Goal: Task Accomplishment & Management: Use online tool/utility

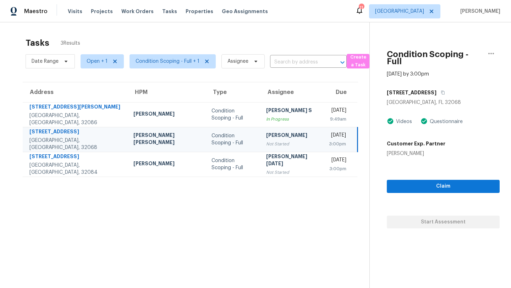
scroll to position [22, 0]
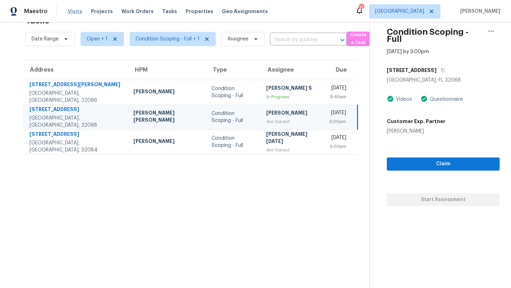
click at [71, 14] on span "Visits" at bounding box center [75, 11] width 15 height 7
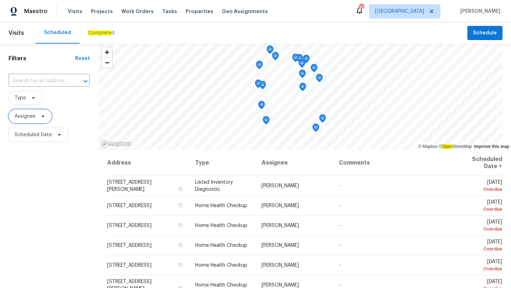
click at [32, 117] on span "Assignee" at bounding box center [25, 116] width 21 height 7
click at [25, 102] on span "Type" at bounding box center [26, 98] width 34 height 14
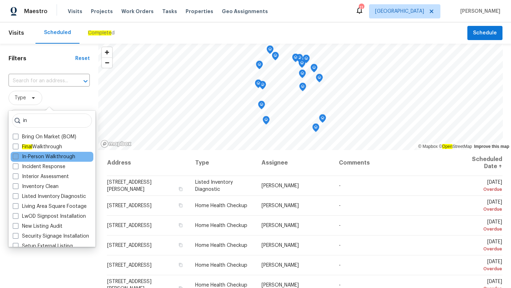
type input "in"
click at [47, 156] on label "In-Person Walkthrough" at bounding box center [44, 156] width 62 height 7
click at [17, 156] on input "In-Person Walkthrough" at bounding box center [15, 155] width 5 height 5
checkbox input "true"
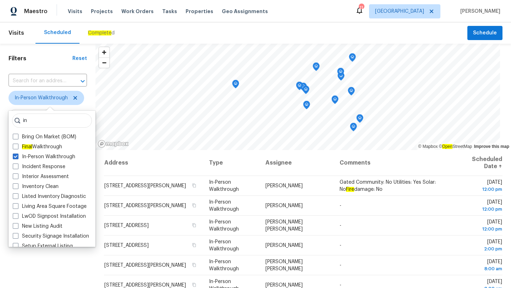
click at [52, 267] on div "Filters Reset ​ In-Person Walkthrough Assignee Scheduled Date" at bounding box center [47, 212] width 95 height 337
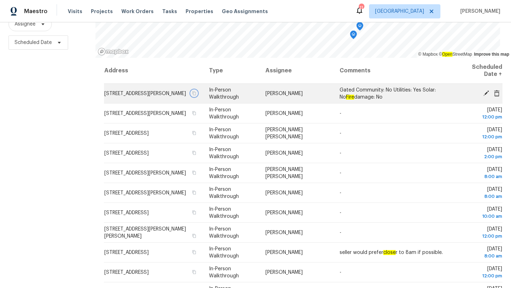
click at [196, 95] on icon "button" at bounding box center [195, 93] width 4 height 4
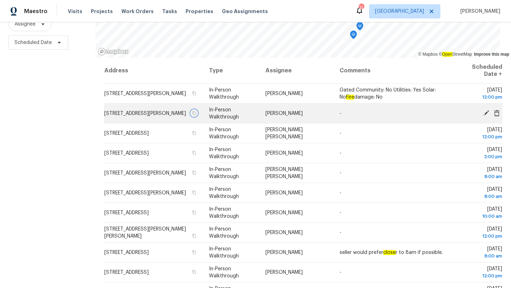
click at [196, 112] on icon "button" at bounding box center [194, 113] width 4 height 4
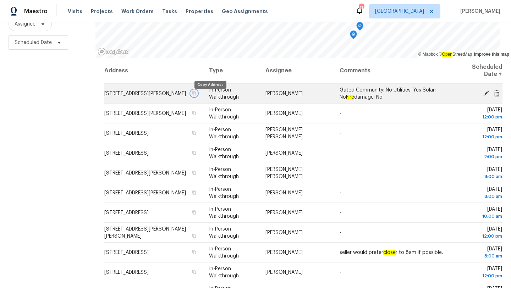
click at [196, 95] on icon "button" at bounding box center [195, 93] width 4 height 4
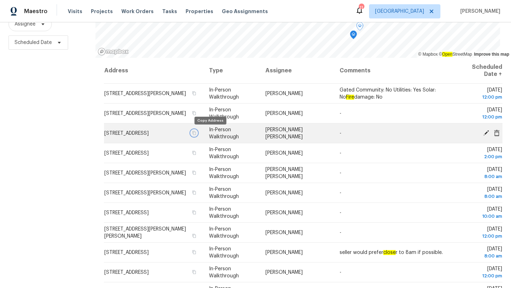
click at [196, 133] on icon "button" at bounding box center [194, 133] width 4 height 4
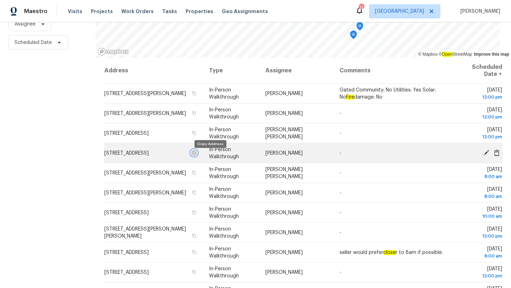
click at [196, 155] on icon "button" at bounding box center [194, 153] width 4 height 4
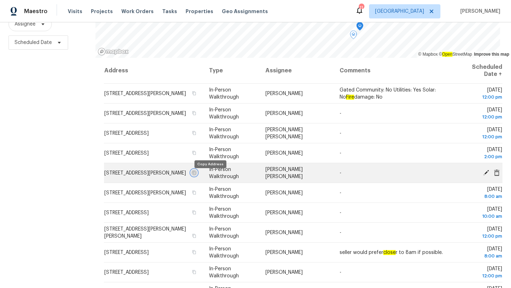
click at [196, 174] on icon "button" at bounding box center [194, 173] width 4 height 4
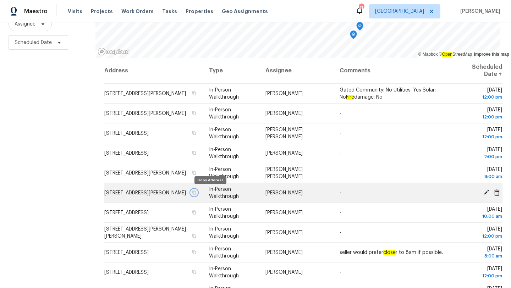
click at [196, 192] on icon "button" at bounding box center [194, 192] width 4 height 4
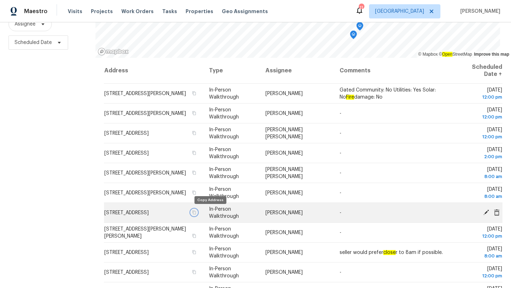
click at [196, 212] on icon "button" at bounding box center [194, 212] width 4 height 4
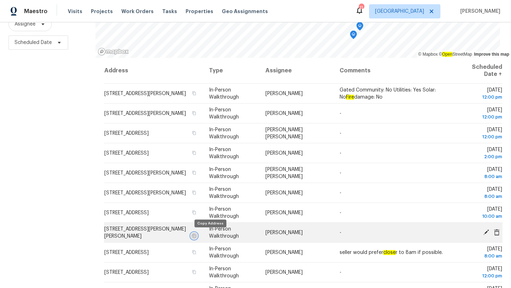
click at [196, 234] on icon "button" at bounding box center [195, 236] width 4 height 4
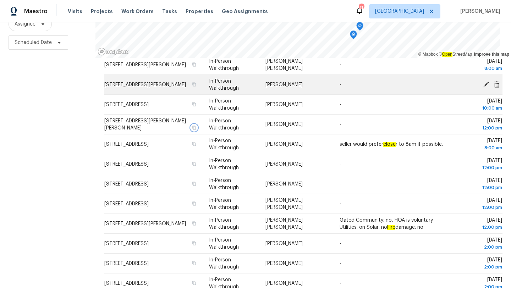
scroll to position [119, 0]
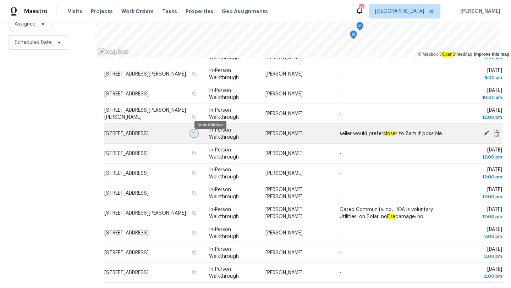
click at [196, 134] on icon "button" at bounding box center [194, 133] width 4 height 4
click at [196, 135] on icon "button" at bounding box center [194, 133] width 4 height 4
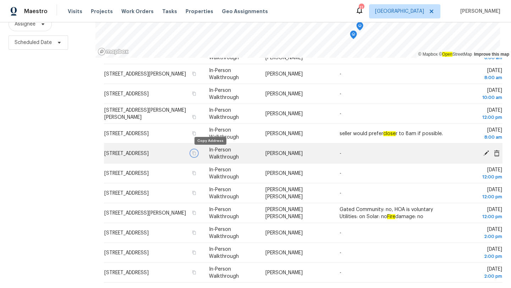
click at [196, 152] on icon "button" at bounding box center [194, 153] width 4 height 4
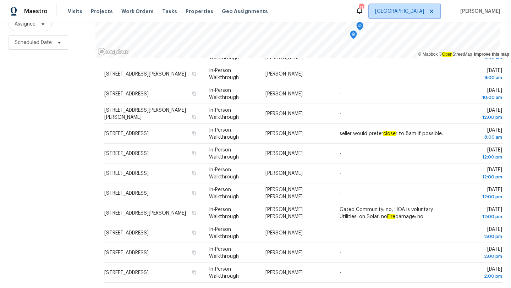
click at [406, 15] on span "[GEOGRAPHIC_DATA]" at bounding box center [404, 11] width 71 height 14
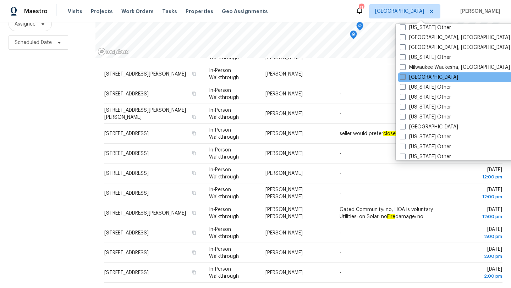
scroll to position [558, 0]
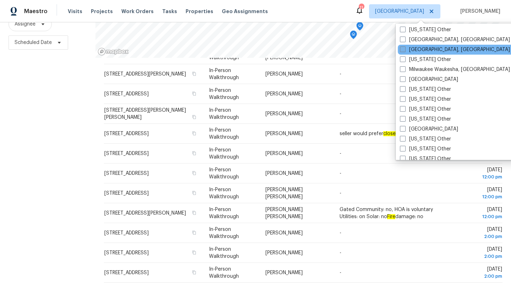
click at [421, 51] on label "[GEOGRAPHIC_DATA], [GEOGRAPHIC_DATA]" at bounding box center [455, 49] width 110 height 7
click at [404, 51] on input "[GEOGRAPHIC_DATA], [GEOGRAPHIC_DATA]" at bounding box center [402, 48] width 5 height 5
checkbox input "true"
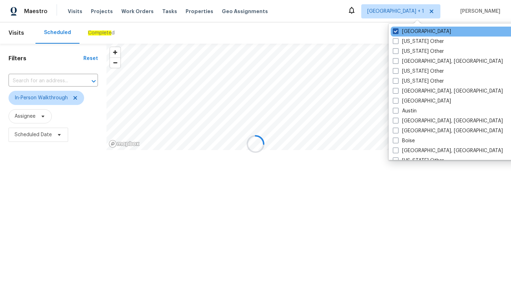
click at [406, 33] on label "[GEOGRAPHIC_DATA]" at bounding box center [422, 31] width 58 height 7
click at [397, 33] on input "[GEOGRAPHIC_DATA]" at bounding box center [395, 30] width 5 height 5
checkbox input "false"
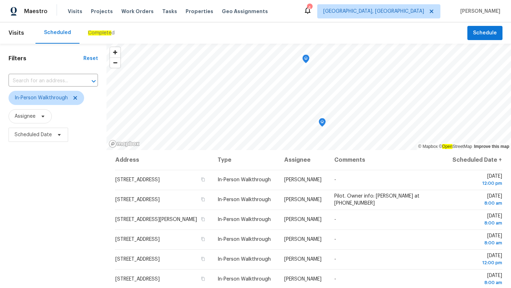
click at [278, 30] on div "Scheduled Complete d" at bounding box center [251, 32] width 432 height 21
click at [80, 214] on div "Filters Reset ​ In-Person Walkthrough Assignee Scheduled Date" at bounding box center [53, 212] width 106 height 337
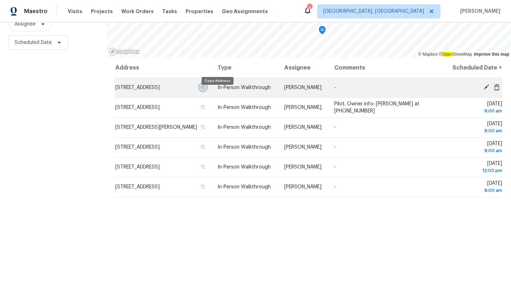
click at [205, 89] on icon "button" at bounding box center [203, 87] width 4 height 4
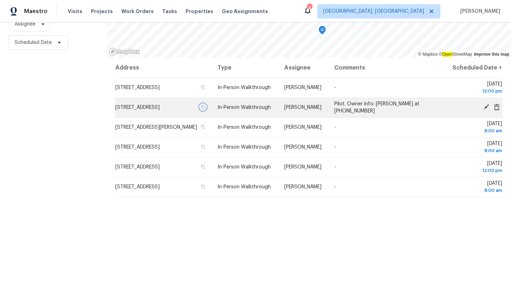
click at [205, 109] on icon "button" at bounding box center [203, 107] width 4 height 4
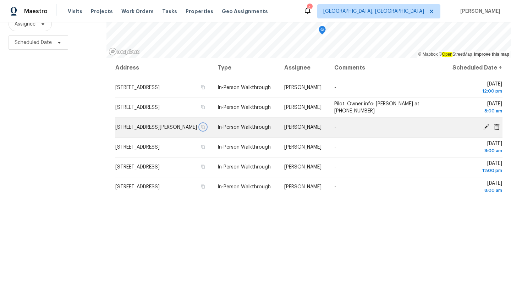
click at [205, 129] on icon "button" at bounding box center [203, 127] width 4 height 4
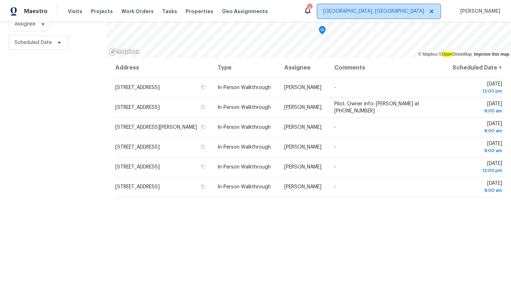
click at [404, 18] on span "[GEOGRAPHIC_DATA], [GEOGRAPHIC_DATA]" at bounding box center [378, 11] width 123 height 14
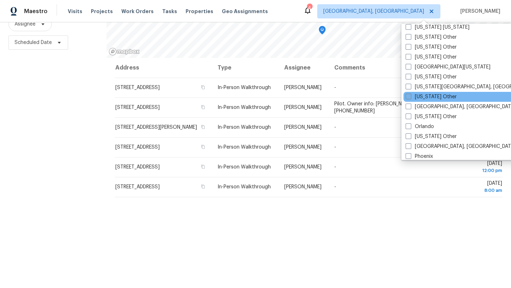
scroll to position [730, 0]
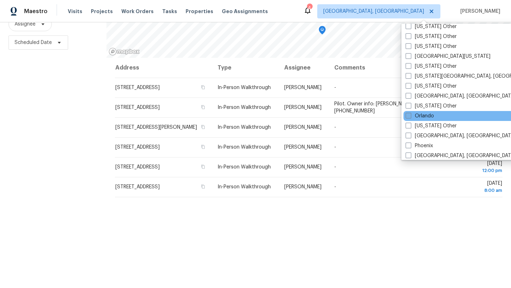
click at [418, 115] on label "Orlando" at bounding box center [419, 115] width 28 height 7
click at [410, 115] on input "Orlando" at bounding box center [407, 114] width 5 height 5
checkbox input "true"
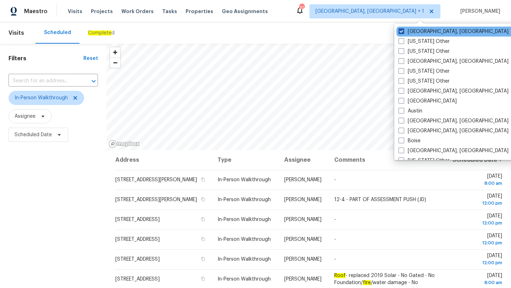
click at [412, 32] on label "[GEOGRAPHIC_DATA], [GEOGRAPHIC_DATA]" at bounding box center [453, 31] width 110 height 7
click at [403, 32] on input "[GEOGRAPHIC_DATA], [GEOGRAPHIC_DATA]" at bounding box center [400, 30] width 5 height 5
checkbox input "false"
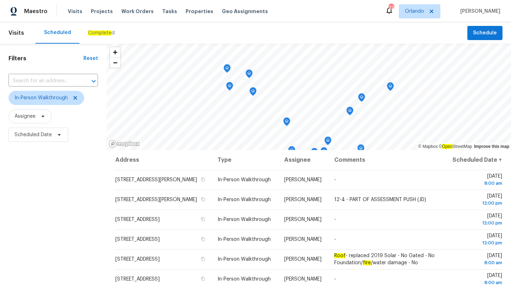
click at [264, 31] on div "Scheduled Complete d" at bounding box center [251, 32] width 432 height 21
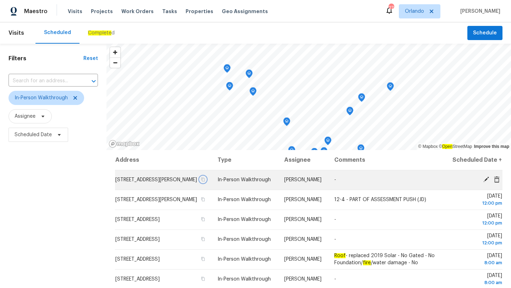
click at [205, 182] on icon "button" at bounding box center [203, 179] width 4 height 4
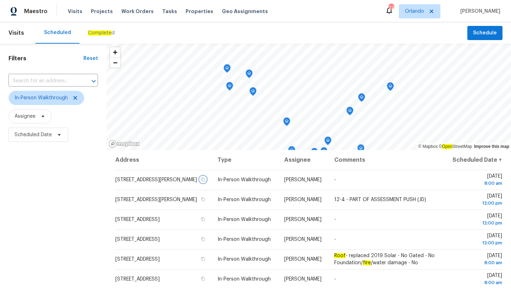
scroll to position [92, 0]
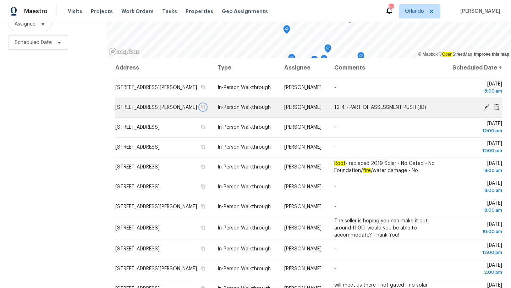
click at [205, 109] on icon "button" at bounding box center [203, 107] width 4 height 4
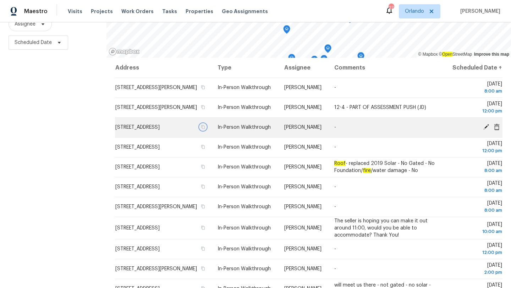
click at [205, 129] on icon "button" at bounding box center [203, 127] width 4 height 4
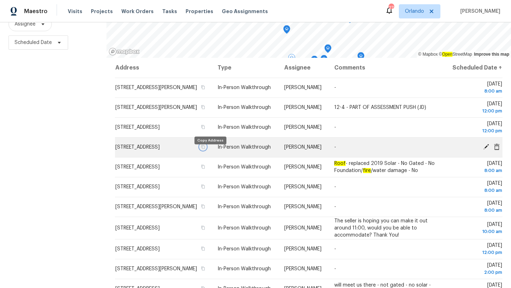
click at [205, 149] on icon "button" at bounding box center [203, 147] width 4 height 4
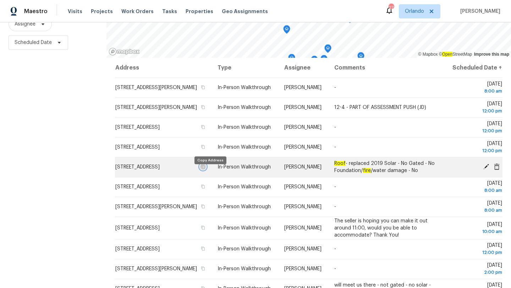
click at [205, 169] on icon "button" at bounding box center [203, 167] width 4 height 4
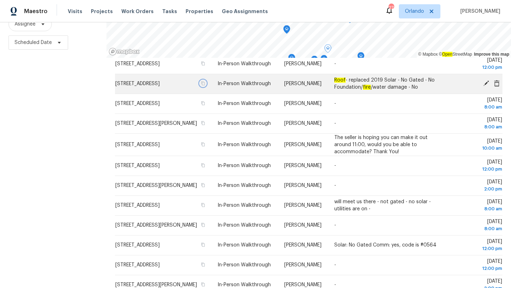
scroll to position [88, 0]
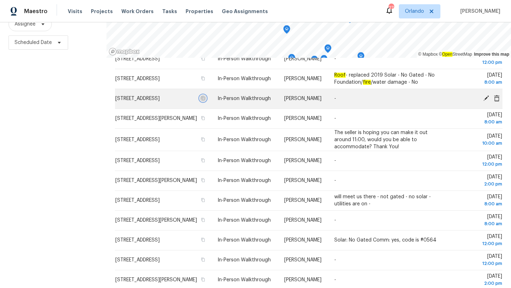
click at [205, 100] on icon "button" at bounding box center [203, 98] width 4 height 4
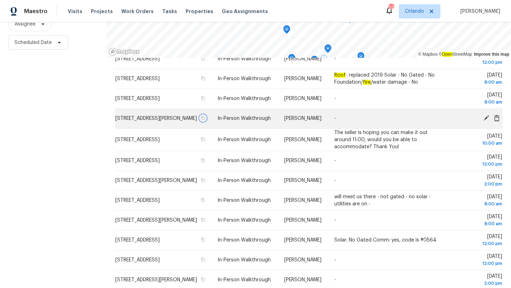
click at [205, 120] on icon "button" at bounding box center [203, 118] width 4 height 4
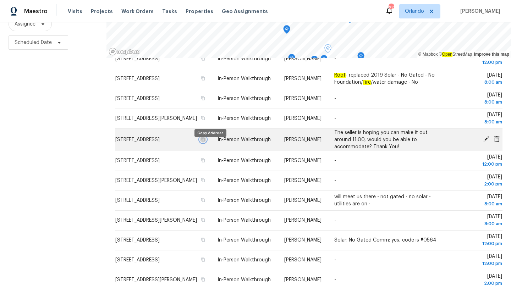
click at [205, 142] on icon "button" at bounding box center [203, 139] width 4 height 4
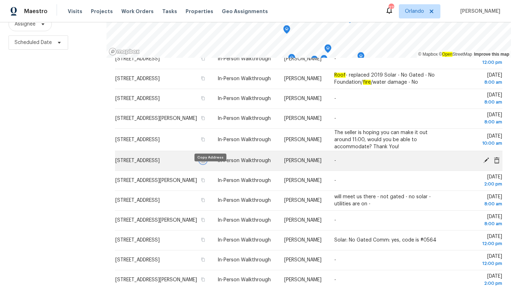
click at [205, 162] on icon "button" at bounding box center [203, 161] width 4 height 4
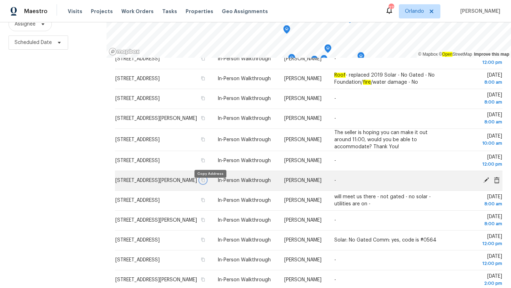
click at [205, 182] on icon "button" at bounding box center [203, 180] width 4 height 4
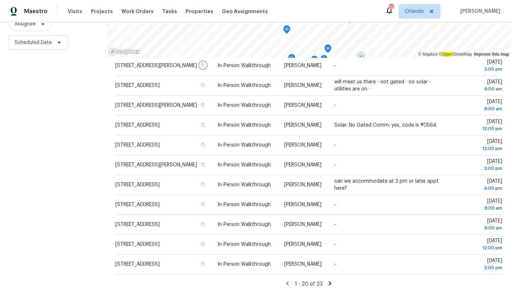
scroll to position [204, 0]
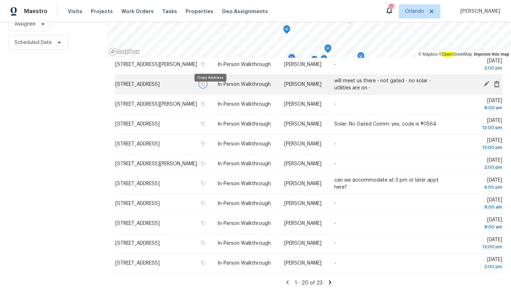
click at [205, 86] on icon "button" at bounding box center [203, 84] width 4 height 4
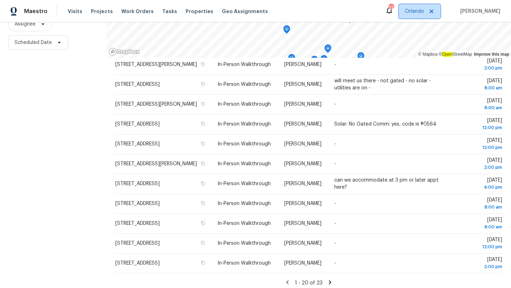
click at [426, 5] on span "Orlando" at bounding box center [419, 11] width 41 height 14
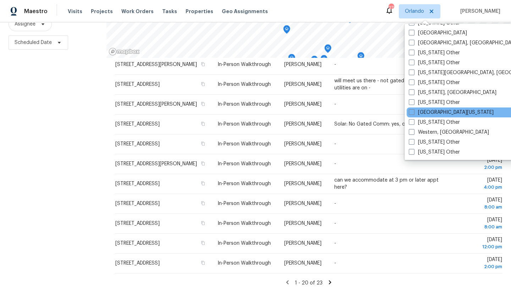
scroll to position [1025, 0]
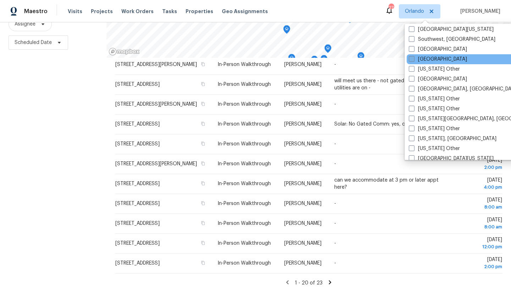
click at [417, 59] on label "[GEOGRAPHIC_DATA]" at bounding box center [438, 59] width 58 height 7
click at [413, 59] on input "[GEOGRAPHIC_DATA]" at bounding box center [411, 58] width 5 height 5
checkbox input "true"
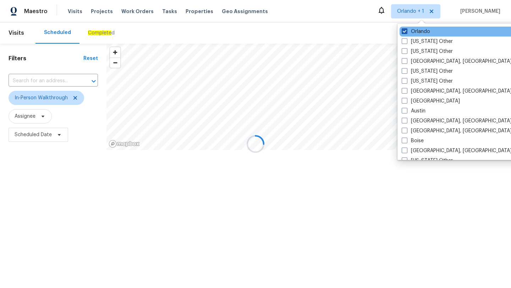
click at [410, 33] on label "Orlando" at bounding box center [415, 31] width 28 height 7
click at [406, 33] on input "Orlando" at bounding box center [403, 30] width 5 height 5
checkbox input "false"
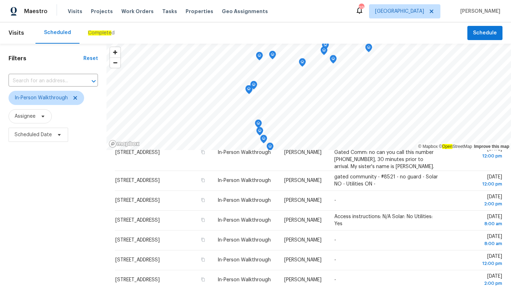
click at [248, 38] on div "Scheduled Complete d" at bounding box center [251, 32] width 432 height 21
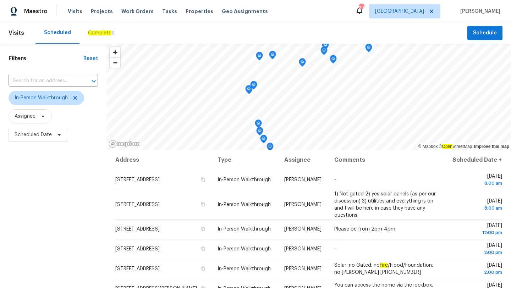
scroll to position [92, 0]
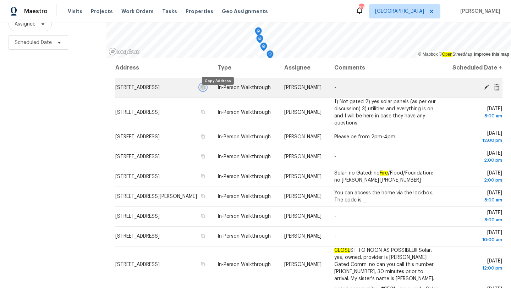
click at [205, 89] on icon "button" at bounding box center [203, 87] width 4 height 4
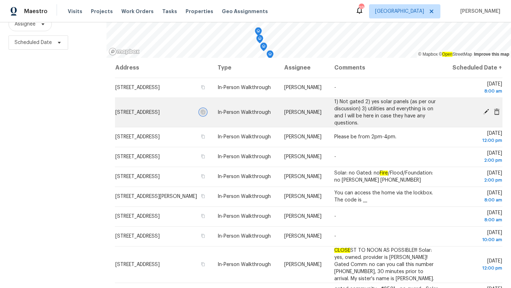
click at [205, 114] on icon "button" at bounding box center [203, 112] width 4 height 4
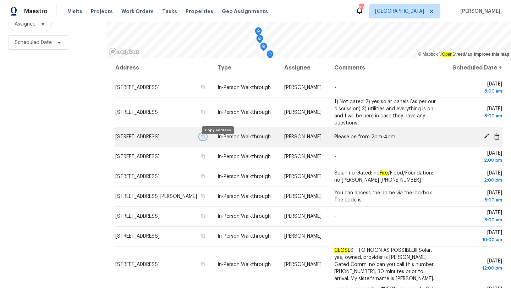
click at [205, 139] on icon "button" at bounding box center [203, 137] width 4 height 4
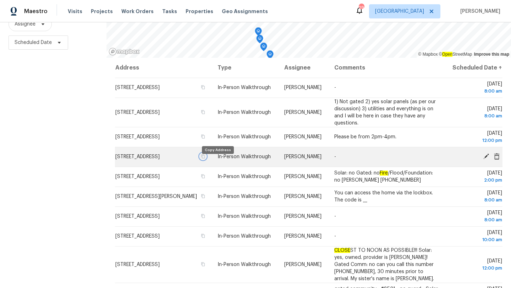
click at [205, 159] on icon "button" at bounding box center [203, 156] width 4 height 4
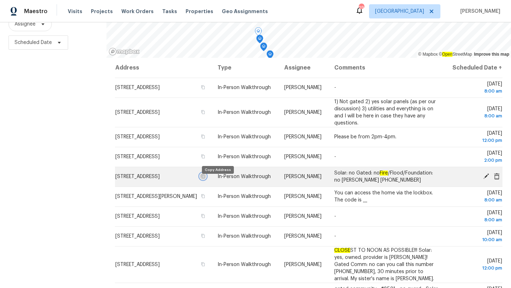
click at [206, 179] on button "button" at bounding box center [203, 176] width 6 height 6
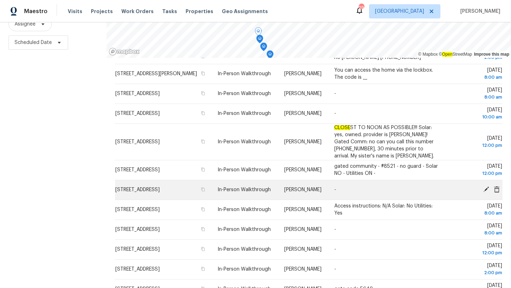
scroll to position [127, 0]
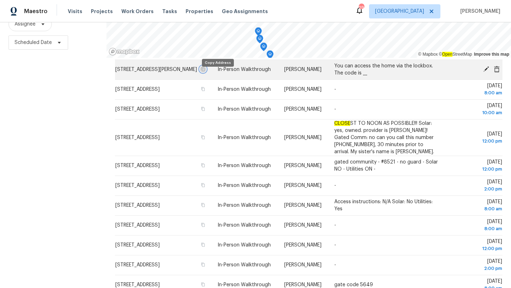
click at [205, 71] on icon "button" at bounding box center [203, 69] width 4 height 4
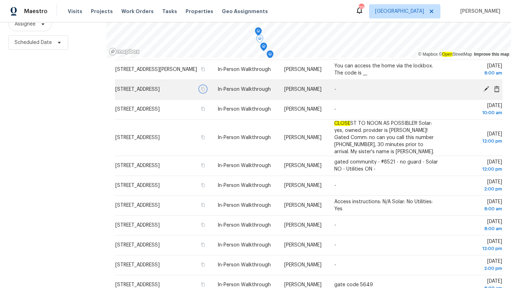
click at [205, 91] on icon "button" at bounding box center [203, 89] width 4 height 4
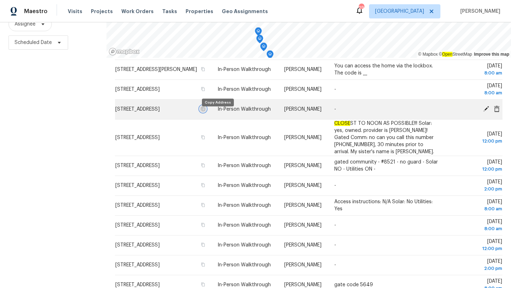
click at [205, 111] on icon "button" at bounding box center [203, 109] width 4 height 4
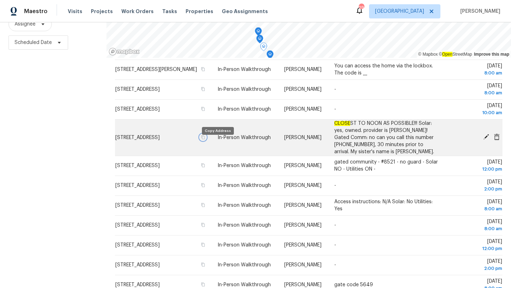
click at [205, 139] on icon "button" at bounding box center [203, 137] width 4 height 4
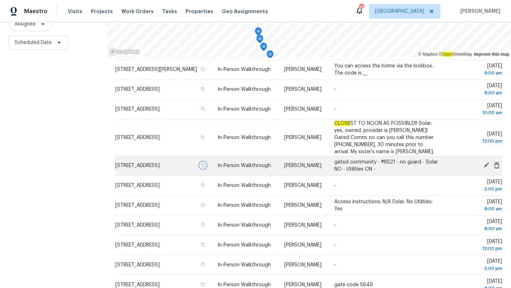
click at [205, 167] on icon "button" at bounding box center [203, 165] width 4 height 4
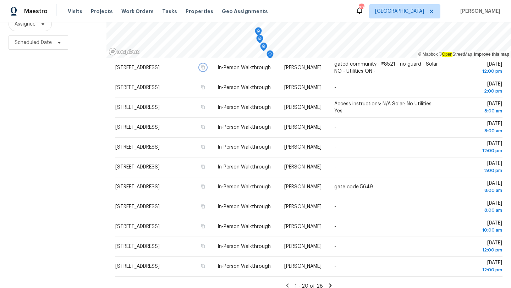
scroll to position [238, 0]
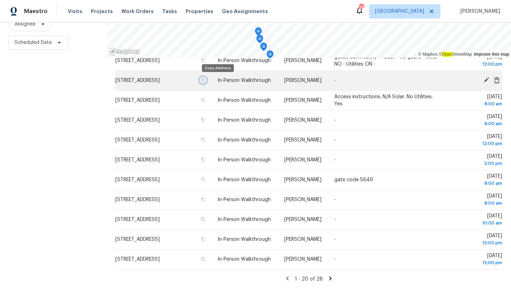
click at [205, 79] on icon "button" at bounding box center [203, 80] width 4 height 4
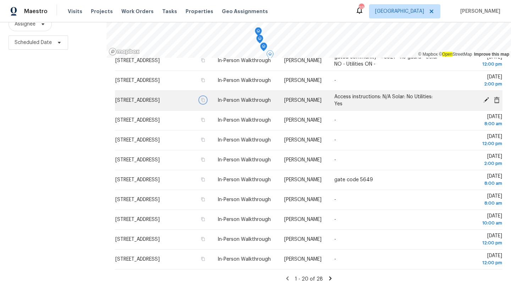
click at [206, 101] on button "button" at bounding box center [203, 100] width 6 height 6
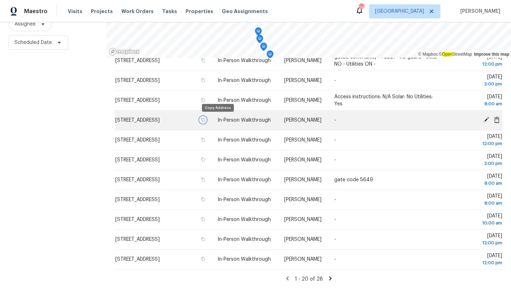
click at [205, 119] on icon "button" at bounding box center [203, 120] width 4 height 4
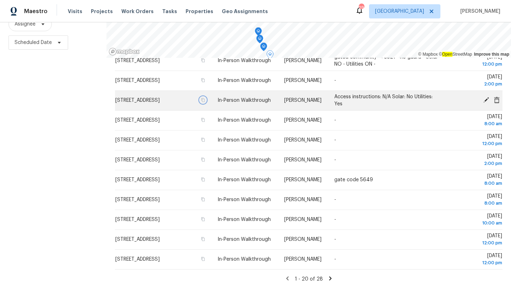
click at [205, 100] on icon "button" at bounding box center [203, 100] width 4 height 4
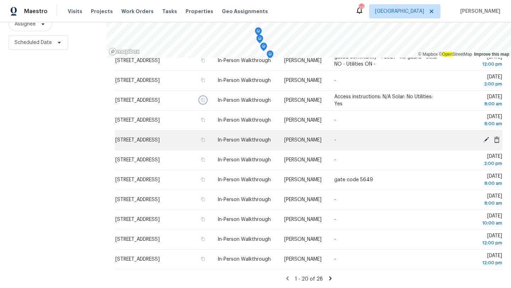
scroll to position [232, 0]
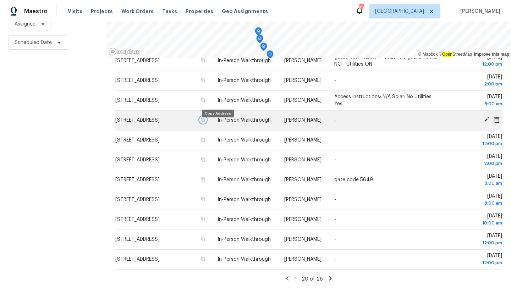
click at [205, 122] on icon "button" at bounding box center [203, 120] width 4 height 4
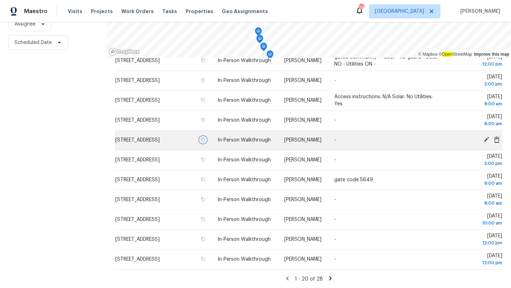
click at [205, 142] on icon "button" at bounding box center [203, 140] width 4 height 4
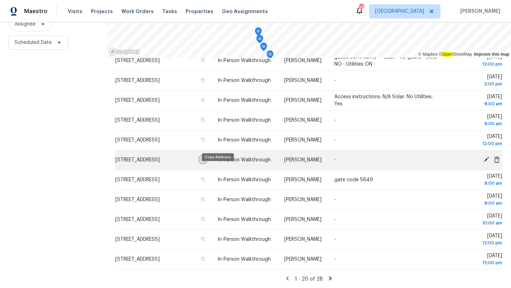
click at [205, 162] on icon "button" at bounding box center [203, 159] width 4 height 4
